Goal: Task Accomplishment & Management: Manage account settings

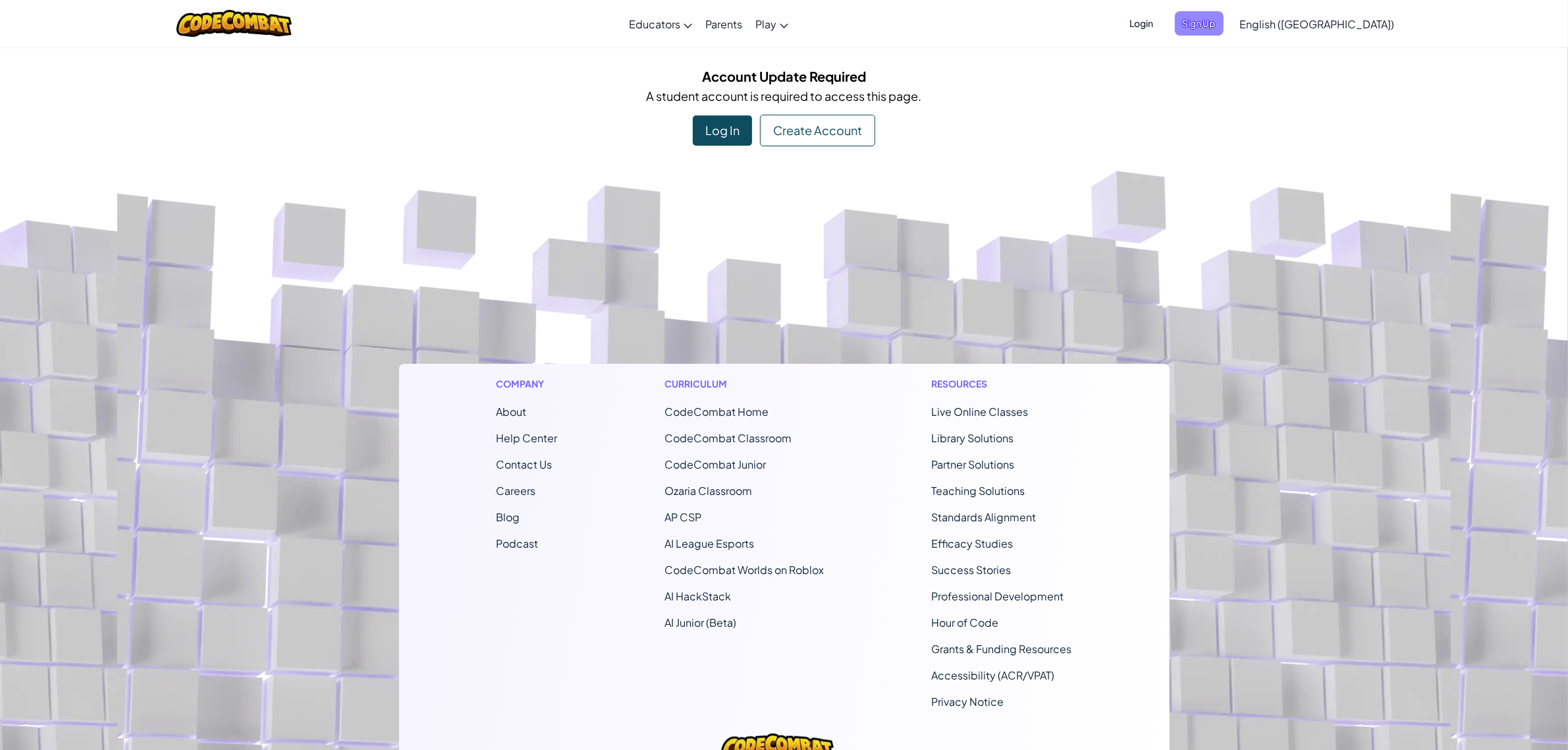
click at [1223, 27] on span "Sign Up" at bounding box center [1199, 24] width 49 height 24
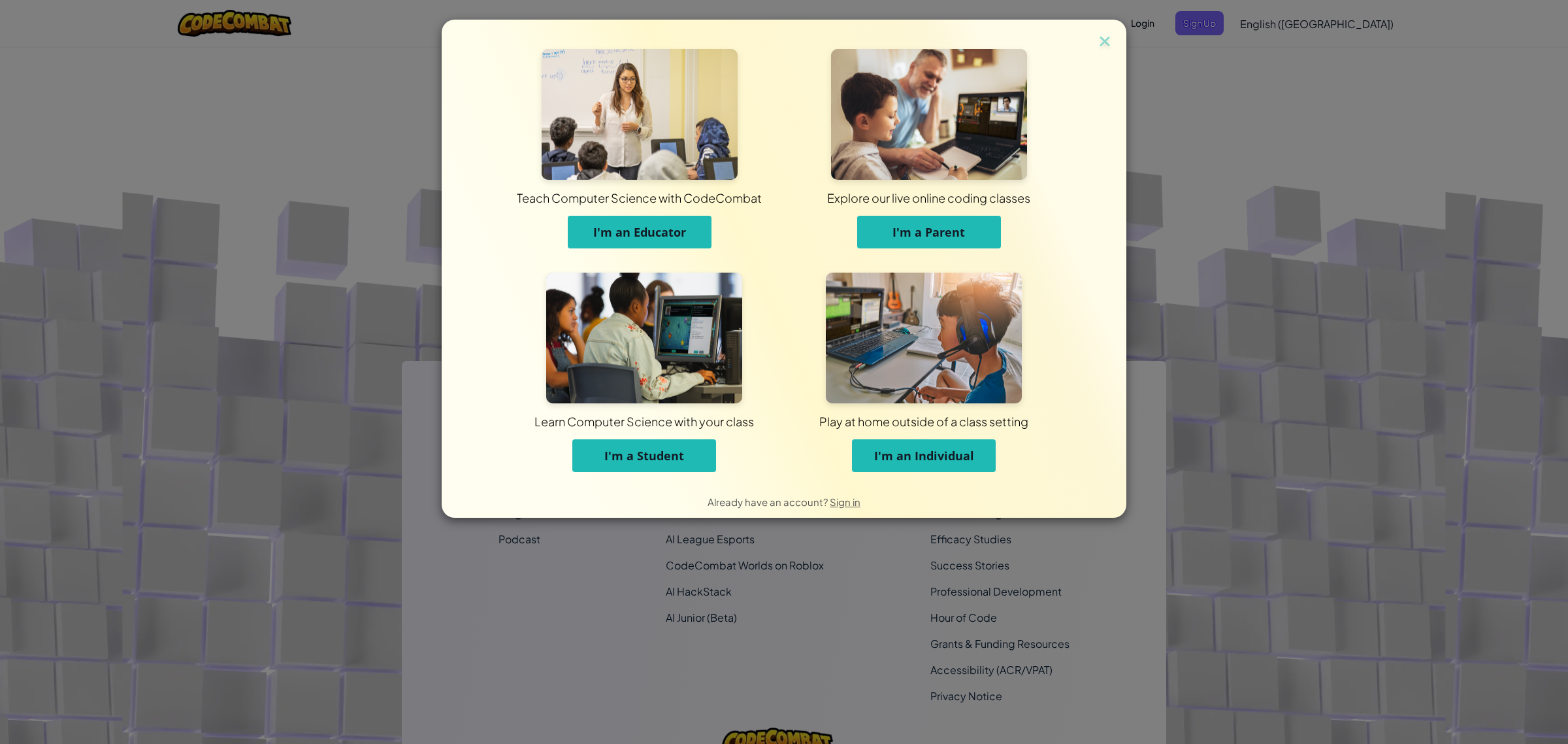
click at [1114, 33] on div "Teach Computer Science with CodeCombat I'm an Educator Explore our live online …" at bounding box center [784, 253] width 685 height 465
click at [1104, 36] on img at bounding box center [1105, 43] width 17 height 20
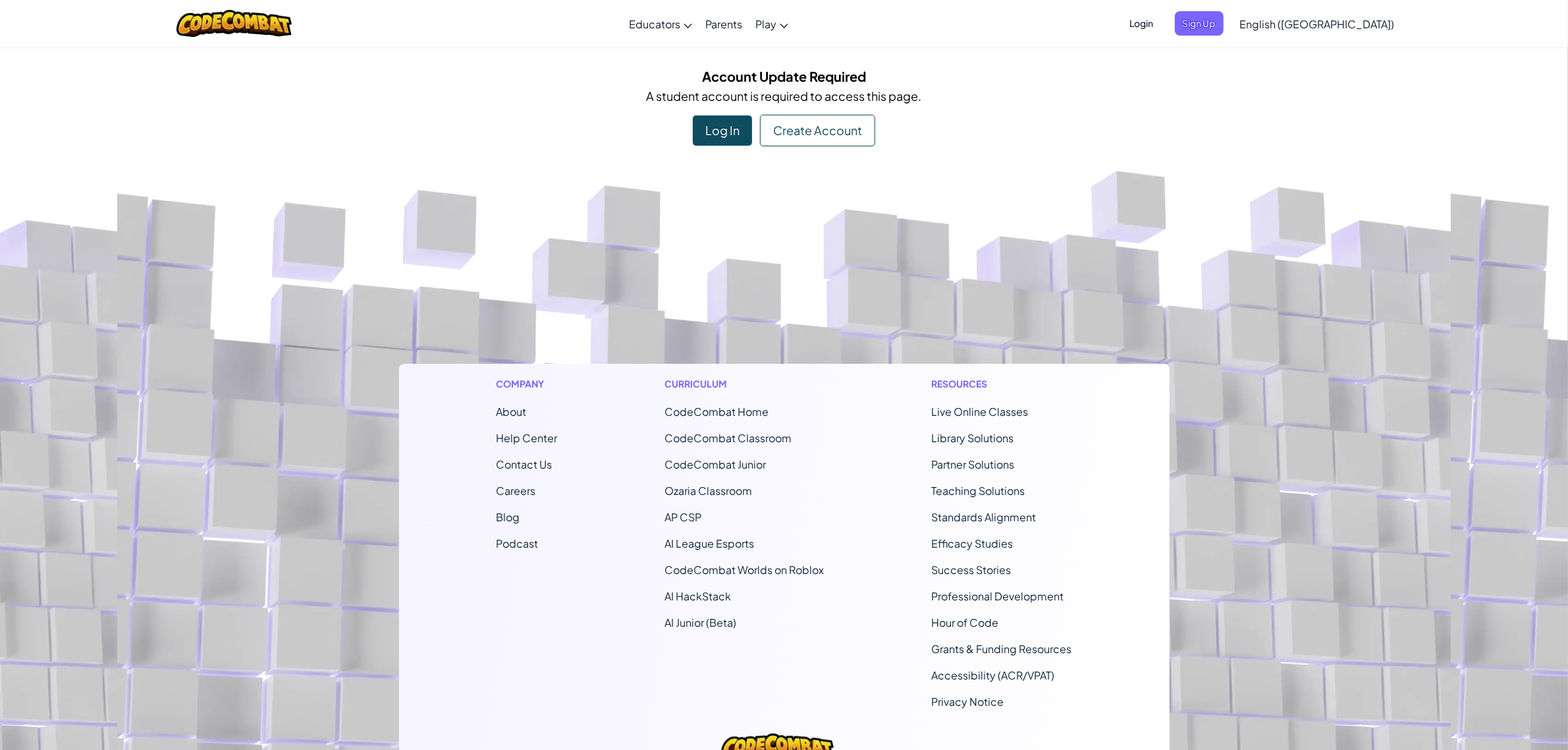
click at [1162, 16] on span "Login" at bounding box center [1142, 24] width 39 height 24
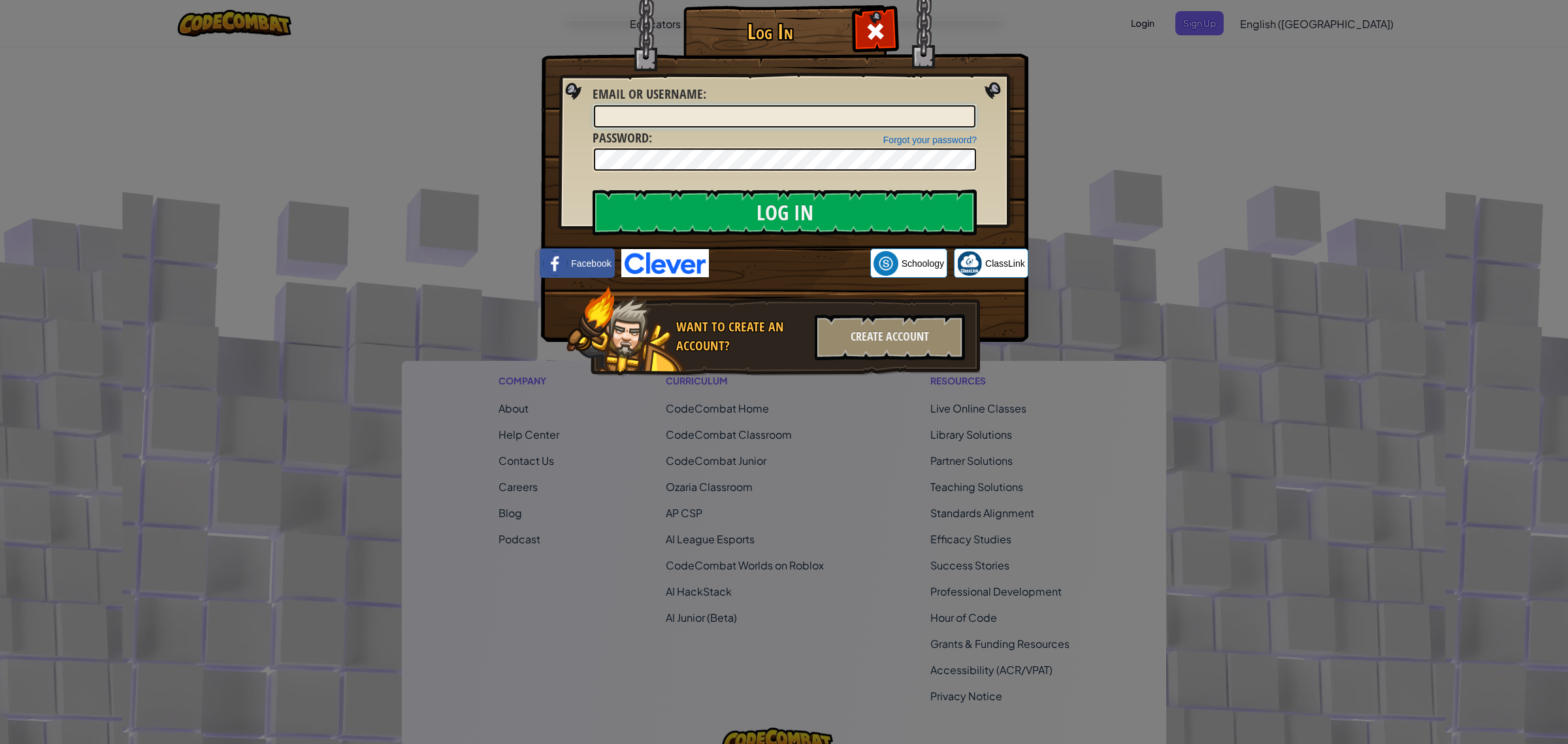
click at [771, 123] on input "Email or Username :" at bounding box center [784, 116] width 382 height 22
type input "Omar Najahi1"
click at [592, 189] on input "Log In" at bounding box center [784, 212] width 384 height 46
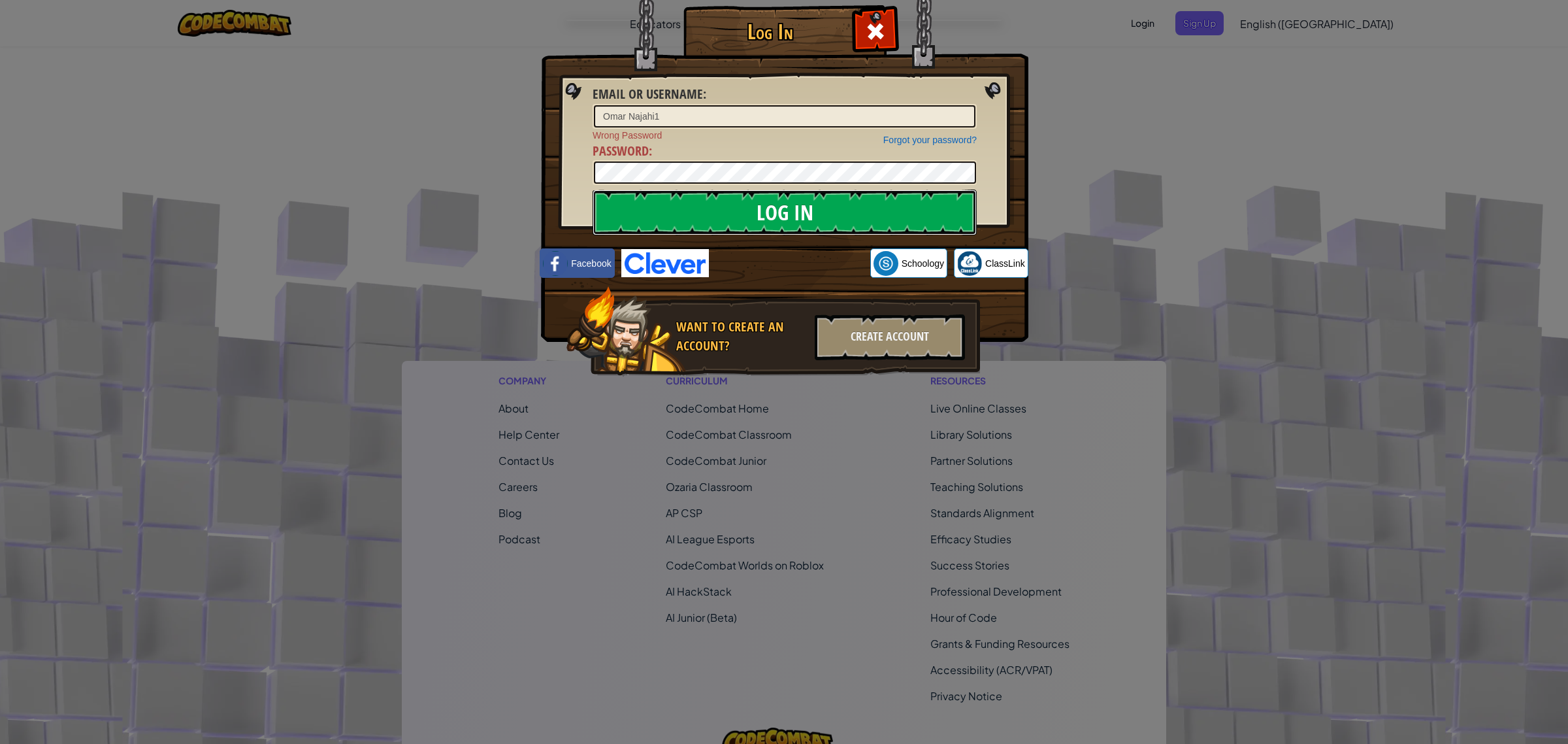
click at [714, 206] on input "Log In" at bounding box center [784, 212] width 384 height 46
click at [0, 207] on div "Log In Email or Username : Omar Najahi1 Forgot your password? Wrong Password Pa…" at bounding box center [784, 372] width 1568 height 744
click at [1021, 76] on img at bounding box center [784, 152] width 487 height 381
click at [1121, 92] on div "Log In Email or Username : Omar Najahi1 Forgot your password? Wrong Password Pa…" at bounding box center [784, 372] width 1568 height 744
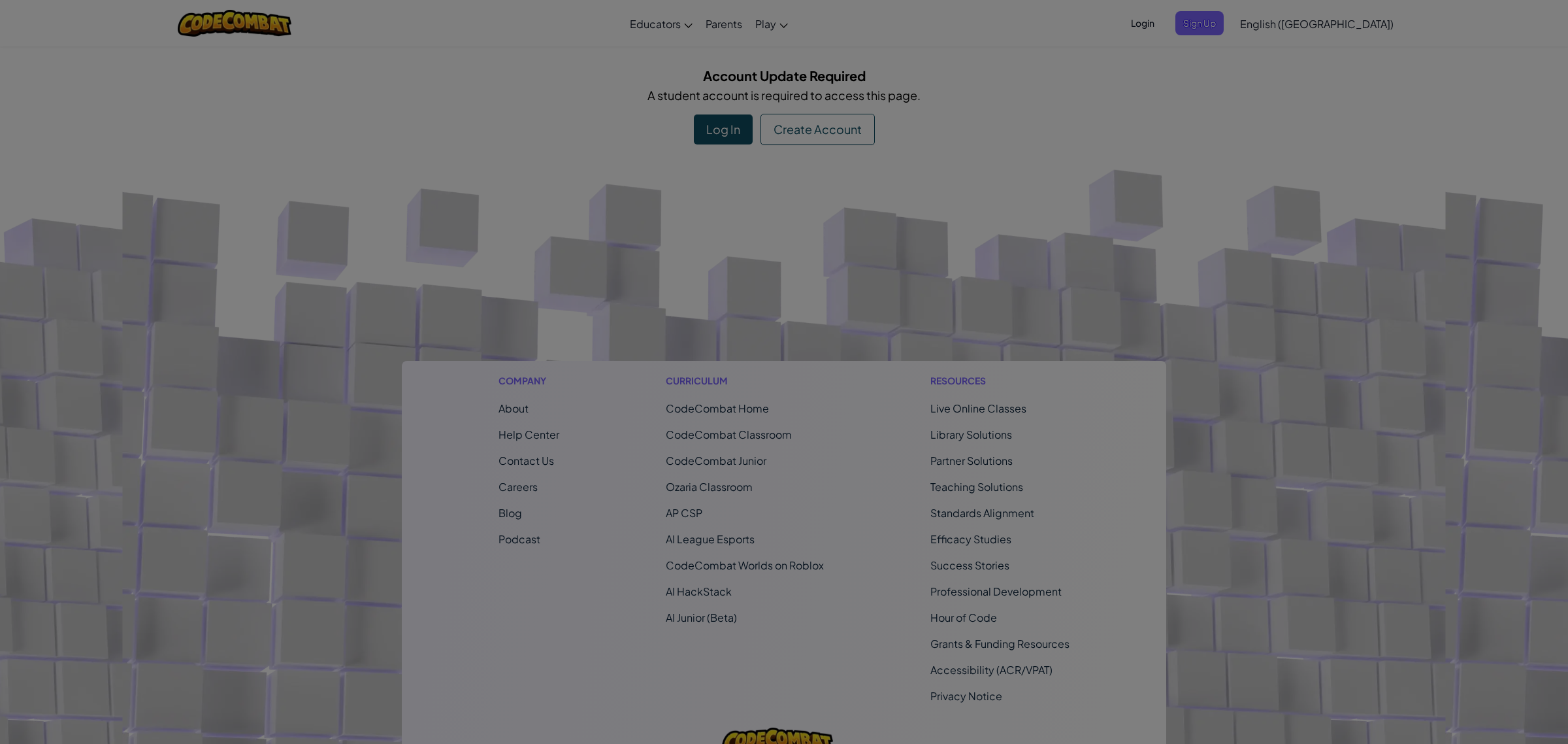
click at [1125, 90] on body "Toggle navigation Educators Create Free Account School & District Solutions Tea…" at bounding box center [784, 437] width 1568 height 873
